Goal: Task Accomplishment & Management: Manage account settings

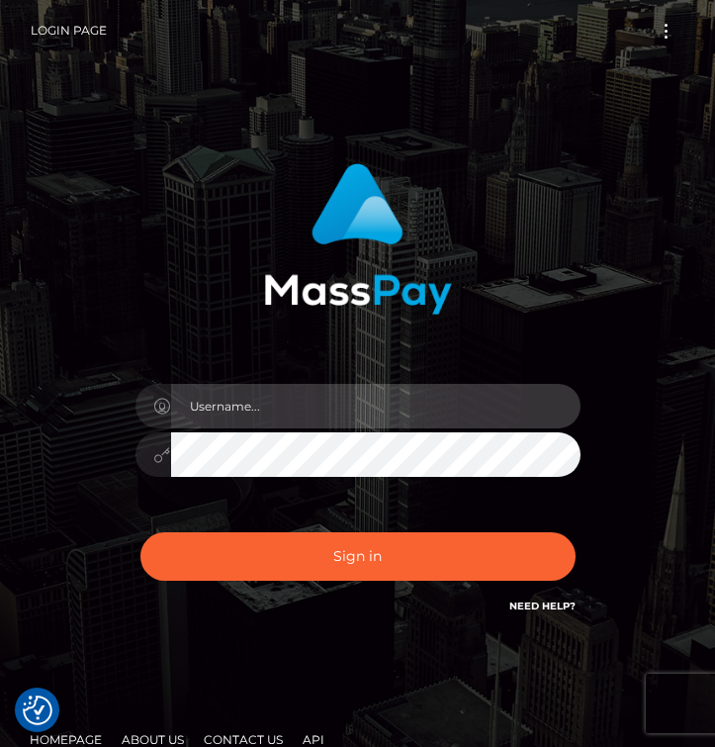
type input "[EMAIL_ADDRESS][DOMAIN_NAME]"
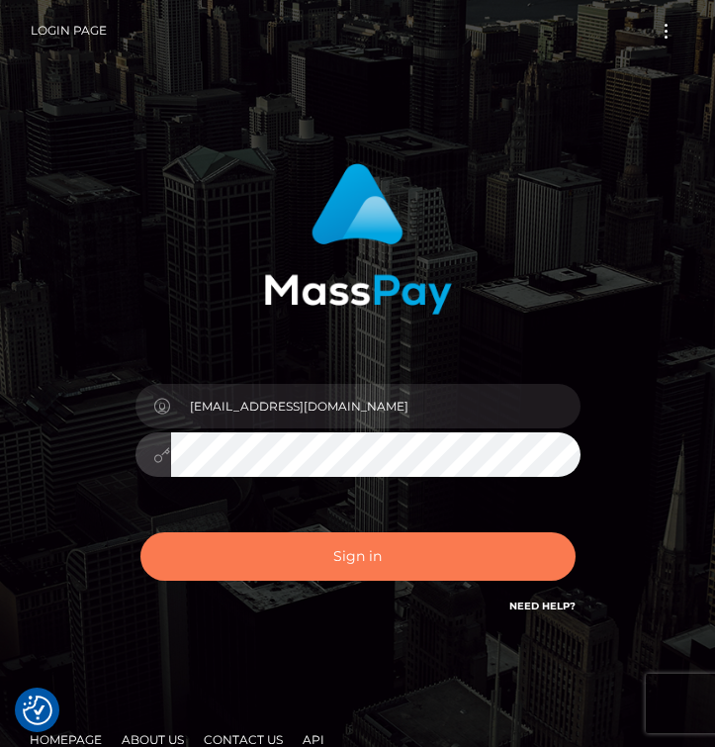
click at [328, 567] on button "Sign in" at bounding box center [358, 556] width 435 height 48
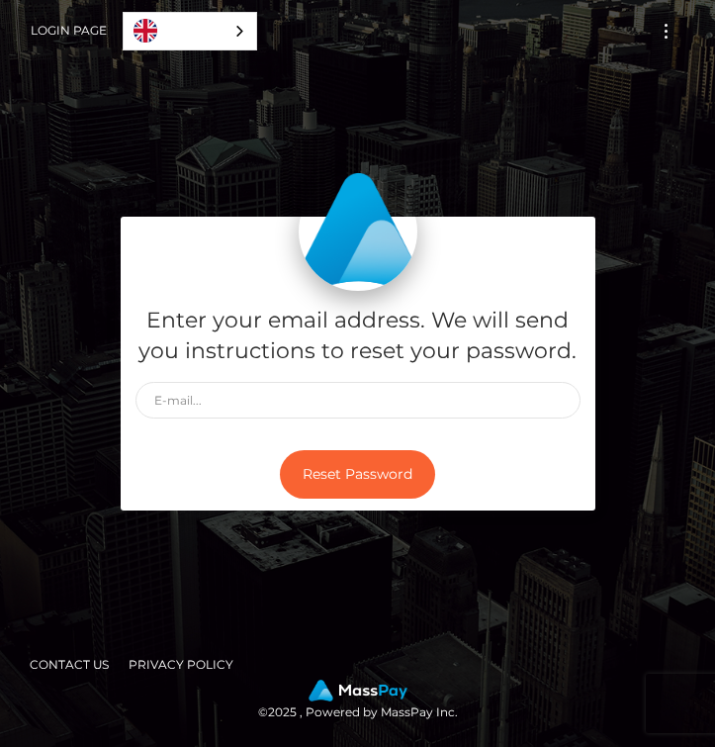
click at [210, 413] on input "text" at bounding box center [358, 400] width 445 height 37
click at [236, 406] on input "text" at bounding box center [358, 400] width 445 height 37
click at [234, 410] on input "text" at bounding box center [358, 400] width 445 height 37
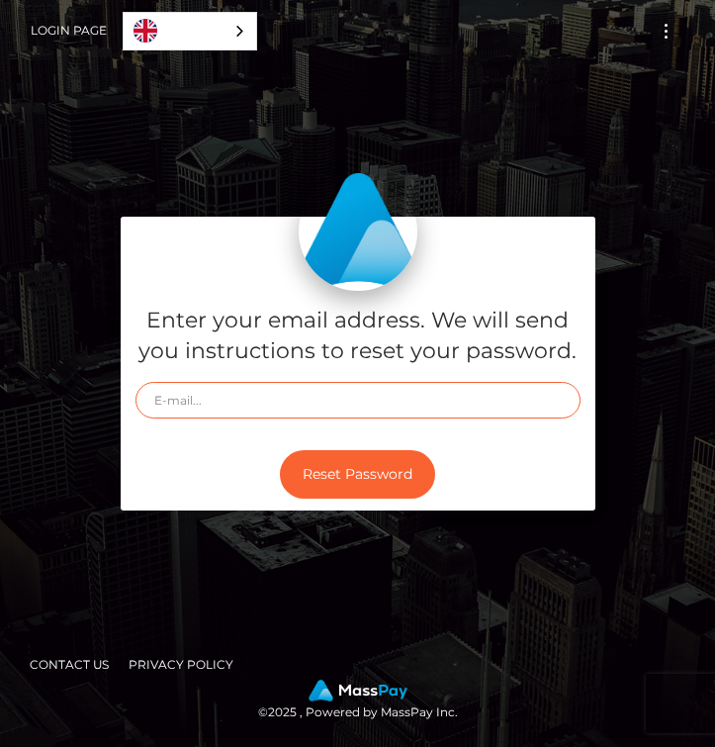
type input "[EMAIL_ADDRESS][DOMAIN_NAME]"
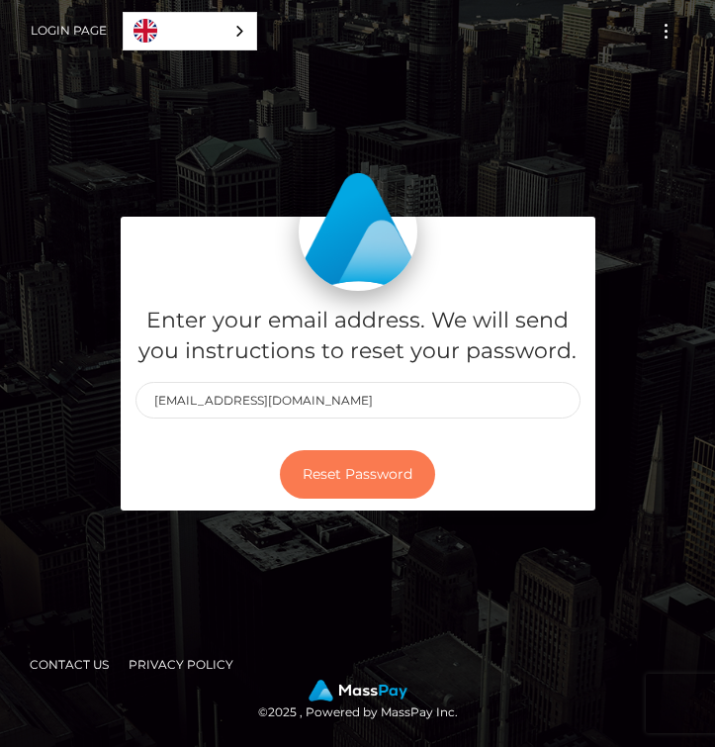
click at [362, 495] on button "Reset Password" at bounding box center [357, 474] width 155 height 48
